Goal: Transaction & Acquisition: Purchase product/service

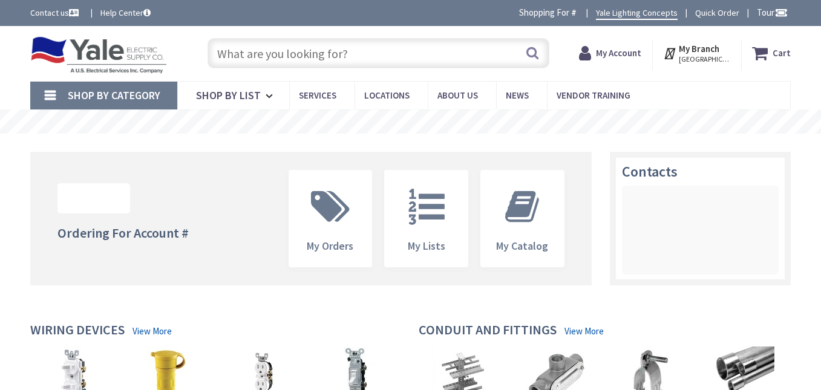
click at [355, 56] on input "text" at bounding box center [379, 53] width 342 height 30
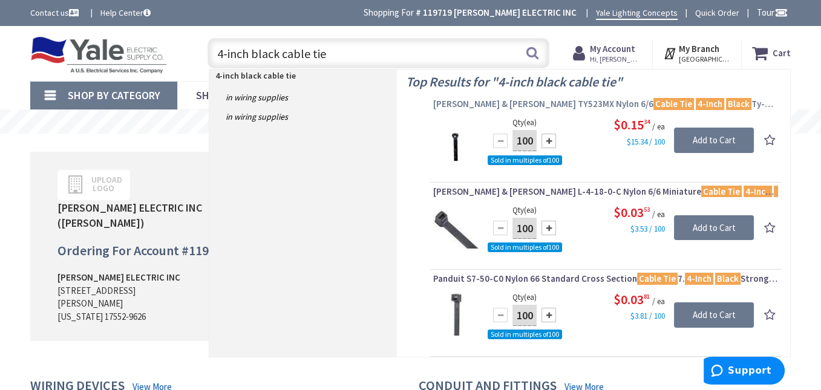
type input "4-inch black cable tie"
click at [654, 100] on mark "Cable Tie" at bounding box center [674, 103] width 41 height 15
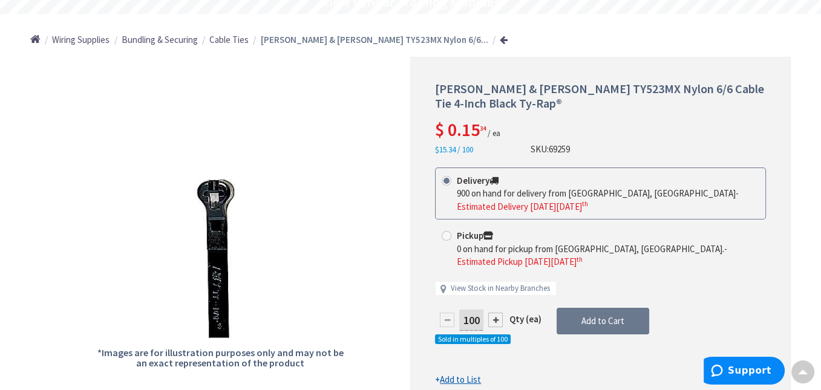
scroll to position [122, 0]
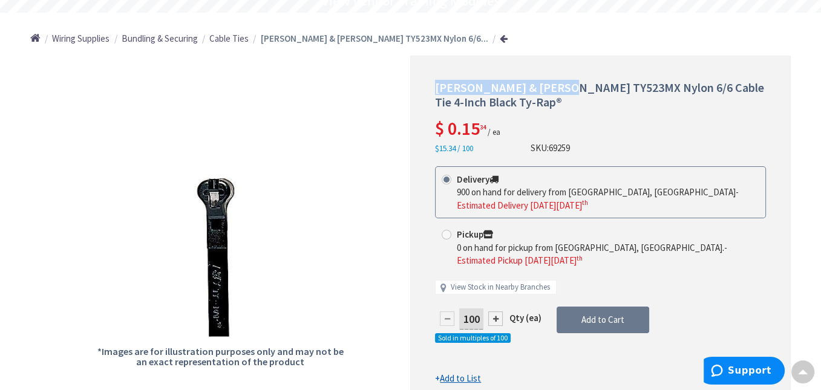
drag, startPoint x: 433, startPoint y: 85, endPoint x: 565, endPoint y: 88, distance: 131.4
click at [565, 88] on div "[PERSON_NAME] & [PERSON_NAME] TY523MX Nylon 6/6 Cable Tie 4-Inch Black Ty-Rap® …" at bounding box center [600, 233] width 381 height 355
copy span "[PERSON_NAME] & [PERSON_NAME] TY523MX"
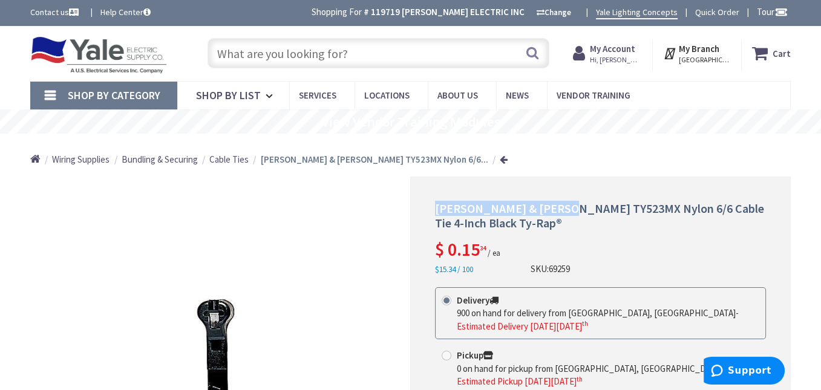
scroll to position [0, 0]
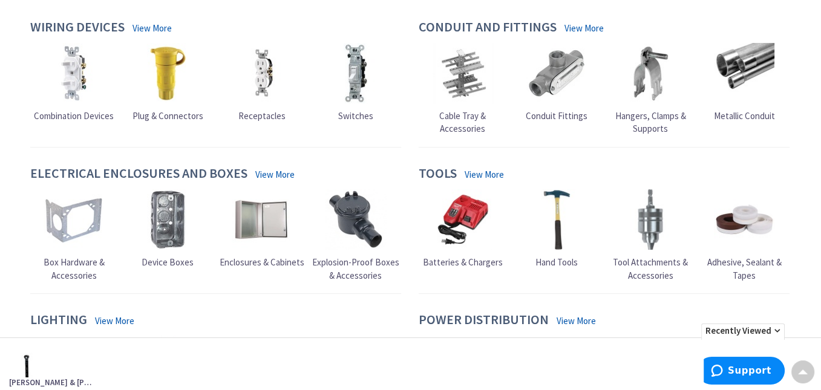
scroll to position [241, 0]
